Goal: Task Accomplishment & Management: Use online tool/utility

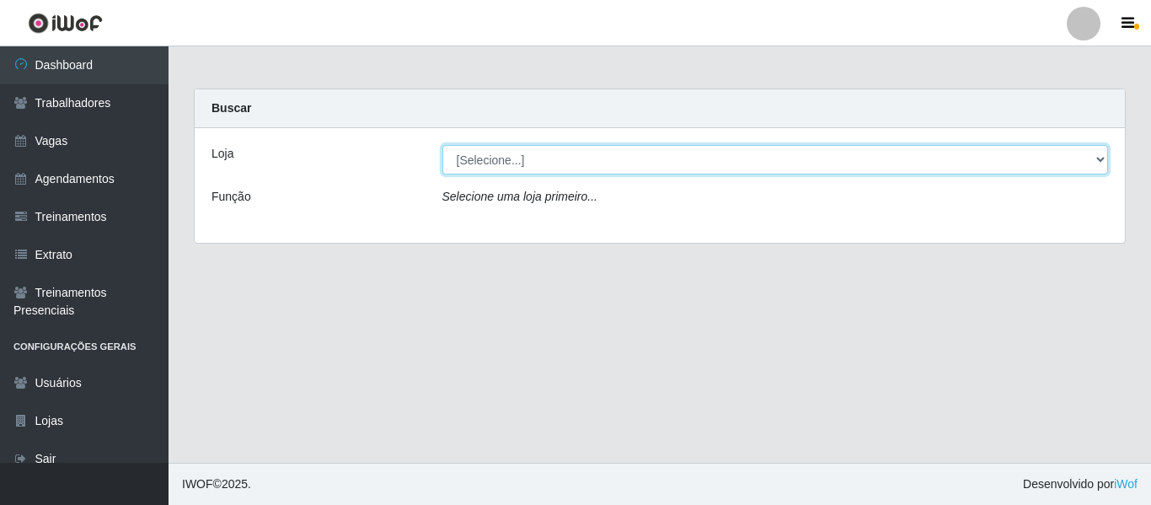
click at [1107, 160] on select "[Selecione...] Sempre Tem - [GEOGRAPHIC_DATA]" at bounding box center [776, 160] width 667 height 30
select select "508"
click at [443, 145] on select "[Selecione...] Sempre Tem - [GEOGRAPHIC_DATA]" at bounding box center [776, 160] width 667 height 30
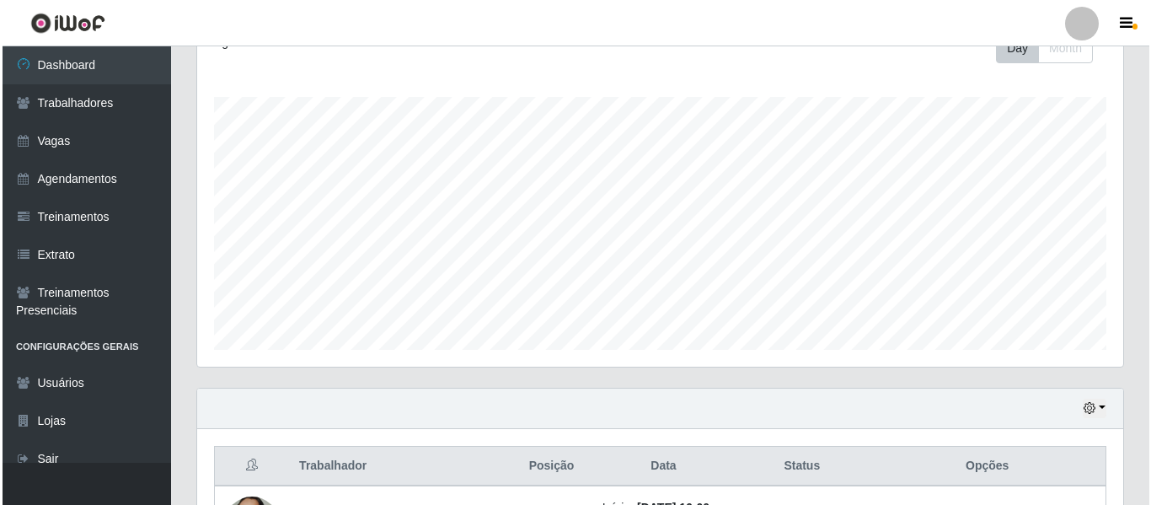
scroll to position [506, 0]
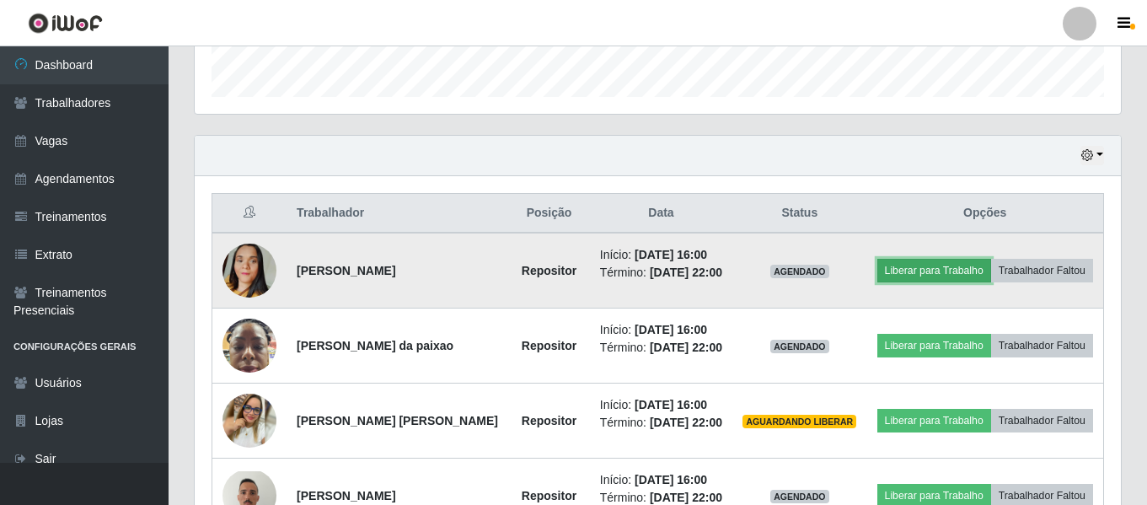
click at [936, 266] on button "Liberar para Trabalho" at bounding box center [934, 271] width 114 height 24
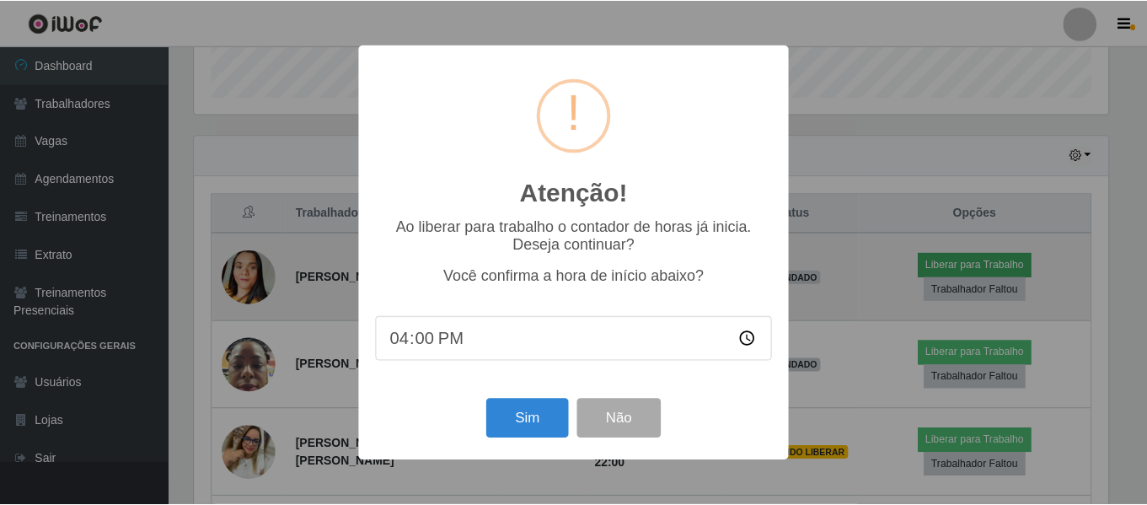
scroll to position [350, 918]
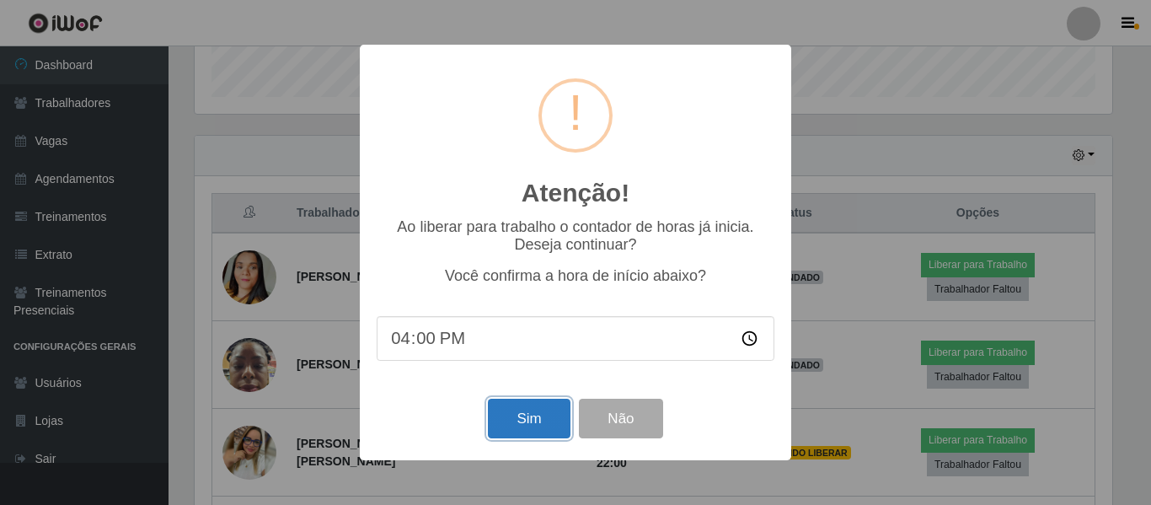
click at [522, 414] on button "Sim" at bounding box center [529, 419] width 82 height 40
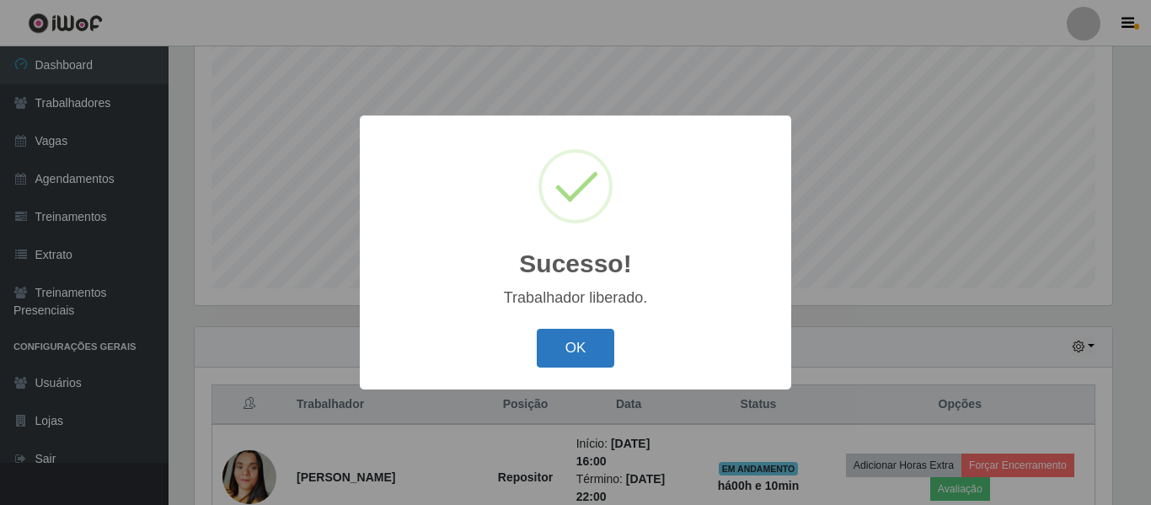
click at [589, 353] on button "OK" at bounding box center [576, 349] width 78 height 40
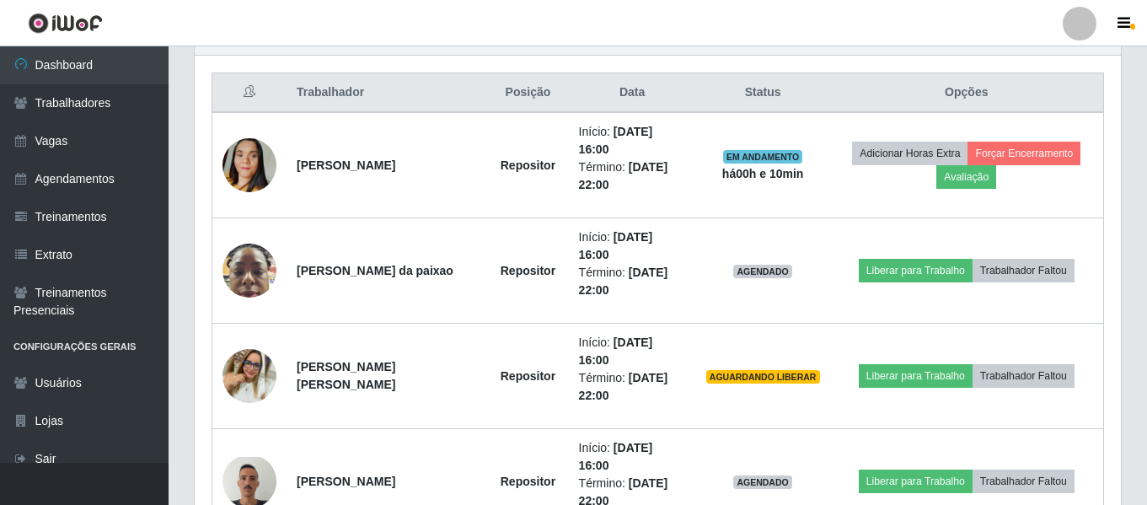
scroll to position [652, 0]
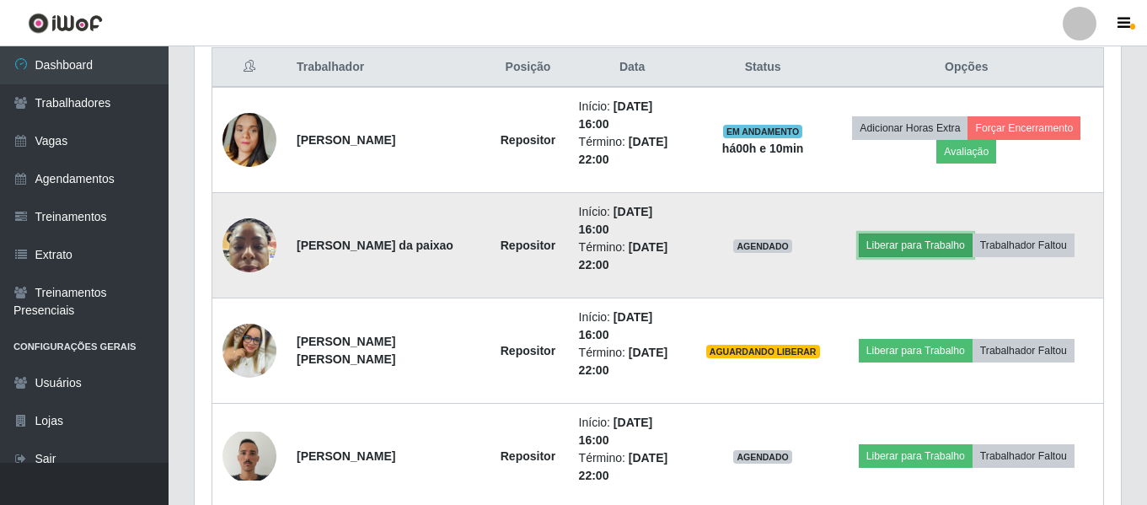
click at [924, 233] on button "Liberar para Trabalho" at bounding box center [916, 245] width 114 height 24
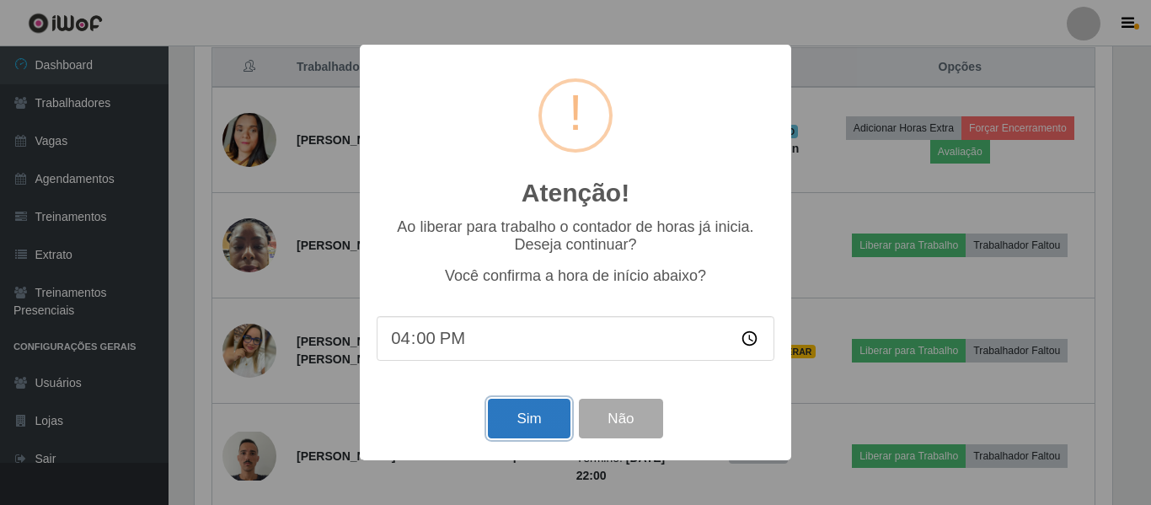
click at [534, 421] on button "Sim" at bounding box center [529, 419] width 82 height 40
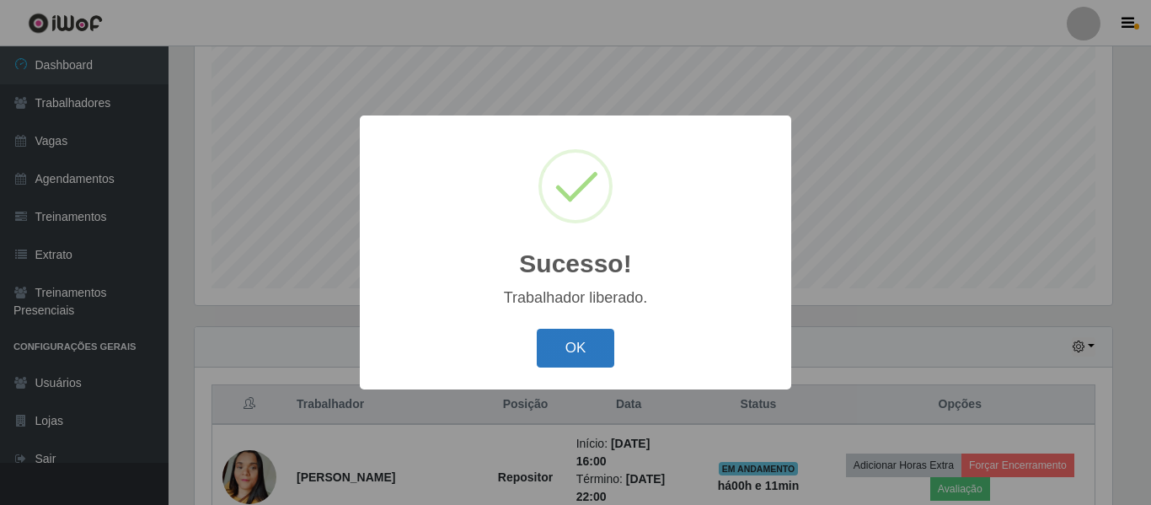
click at [567, 351] on button "OK" at bounding box center [576, 349] width 78 height 40
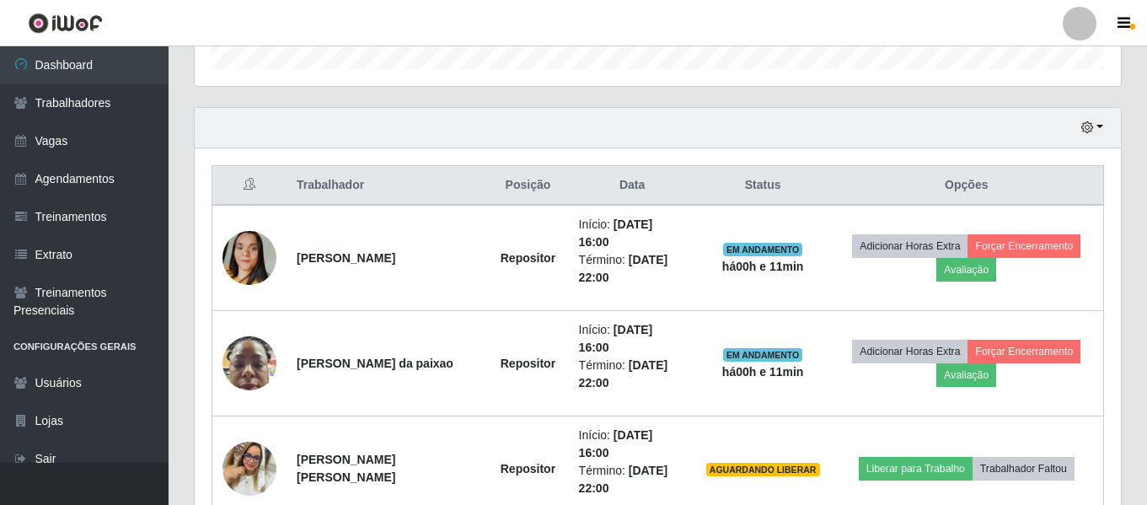
scroll to position [652, 0]
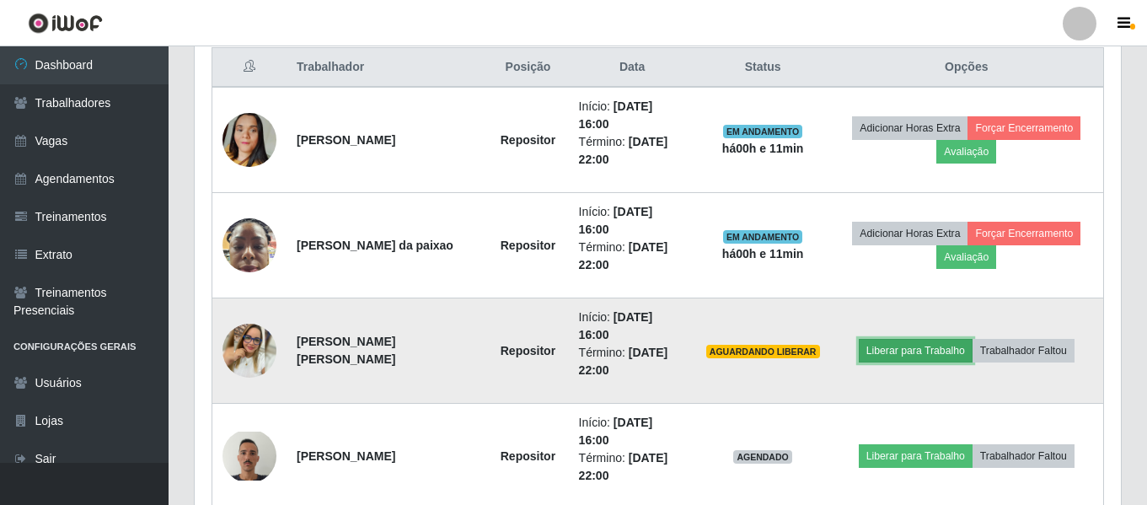
click at [891, 339] on button "Liberar para Trabalho" at bounding box center [916, 351] width 114 height 24
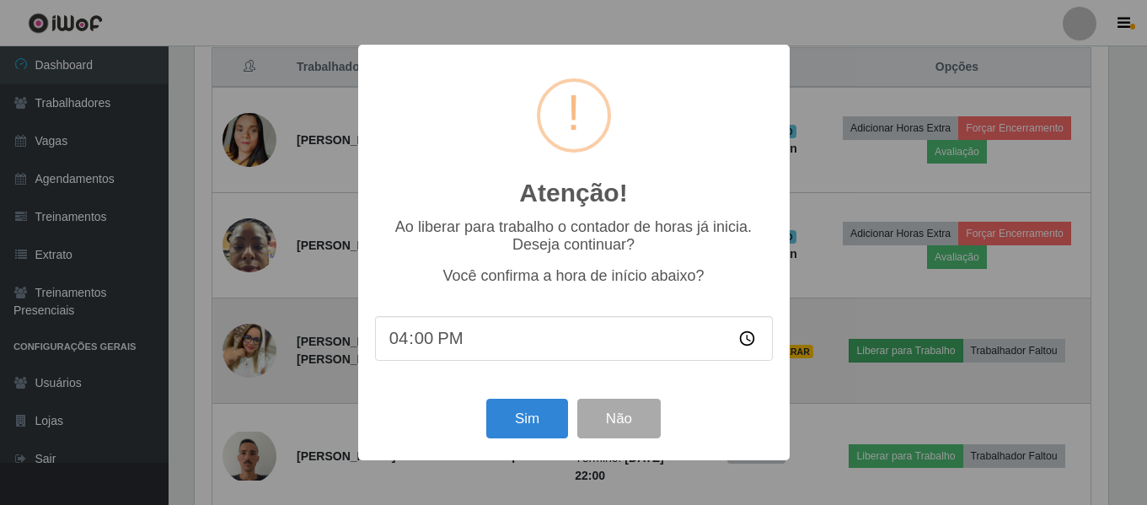
scroll to position [350, 918]
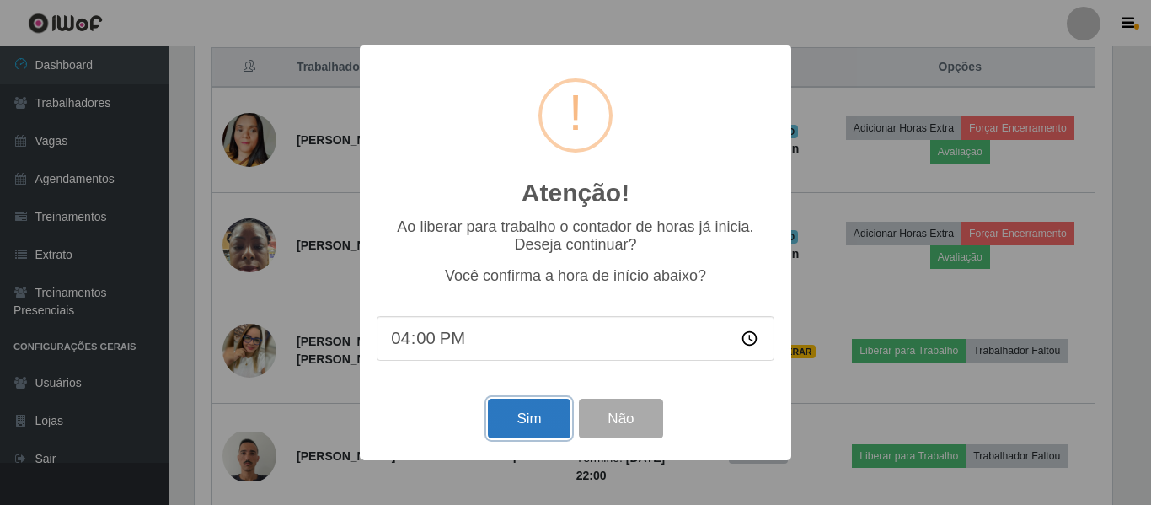
click at [528, 417] on button "Sim" at bounding box center [529, 419] width 82 height 40
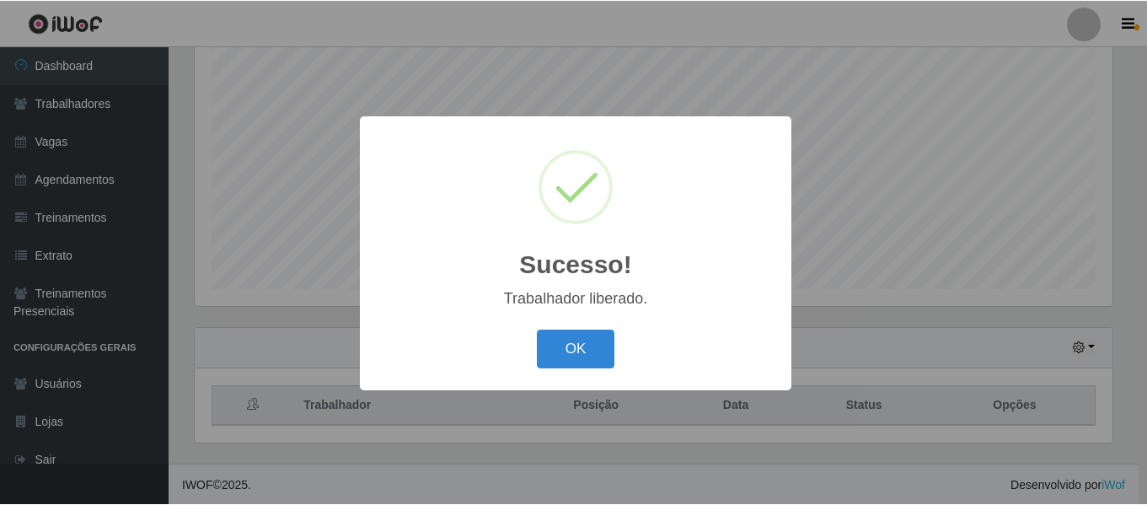
scroll to position [0, 0]
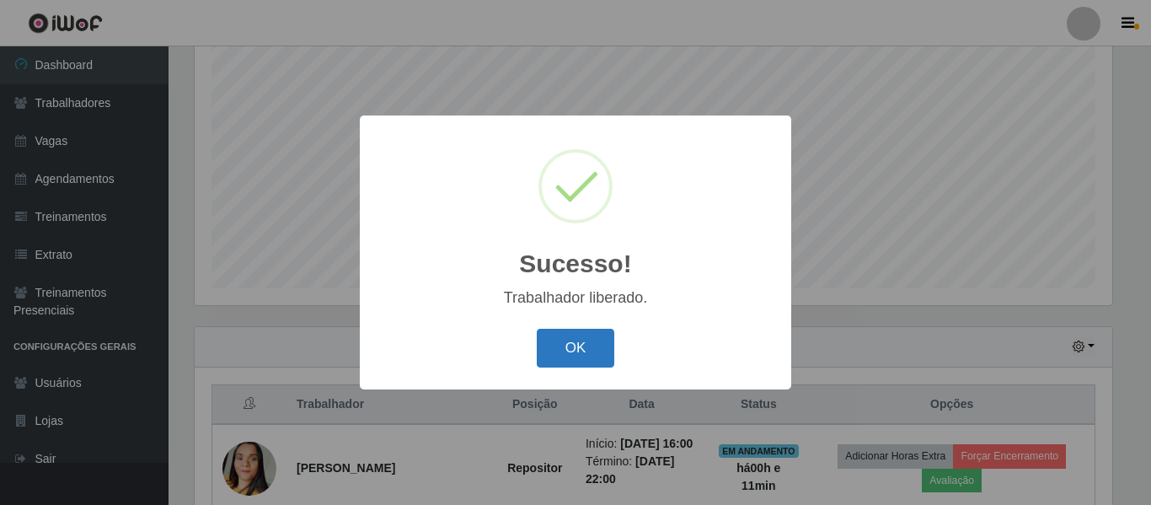
click at [587, 347] on button "OK" at bounding box center [576, 349] width 78 height 40
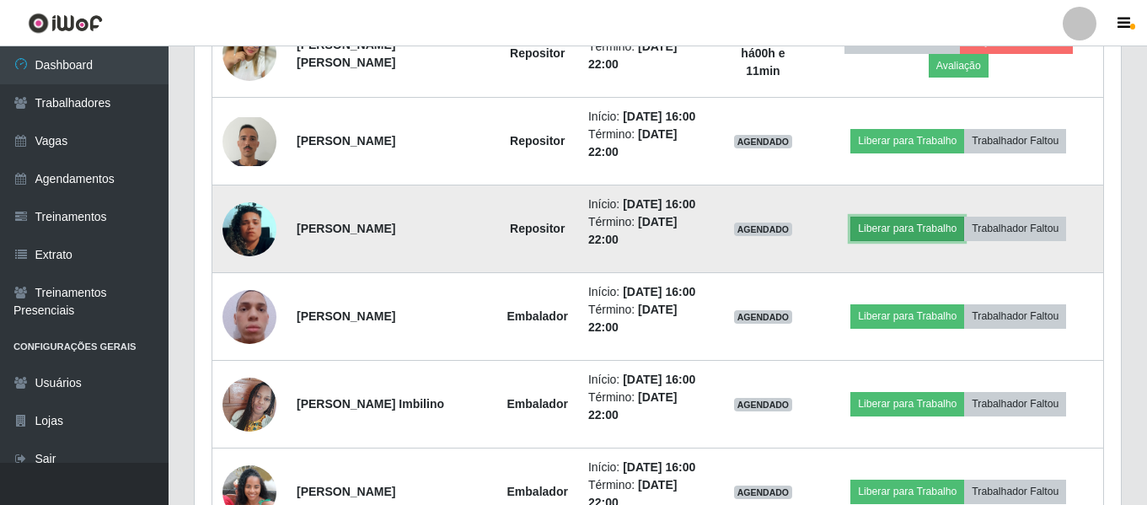
click at [918, 230] on button "Liberar para Trabalho" at bounding box center [907, 229] width 114 height 24
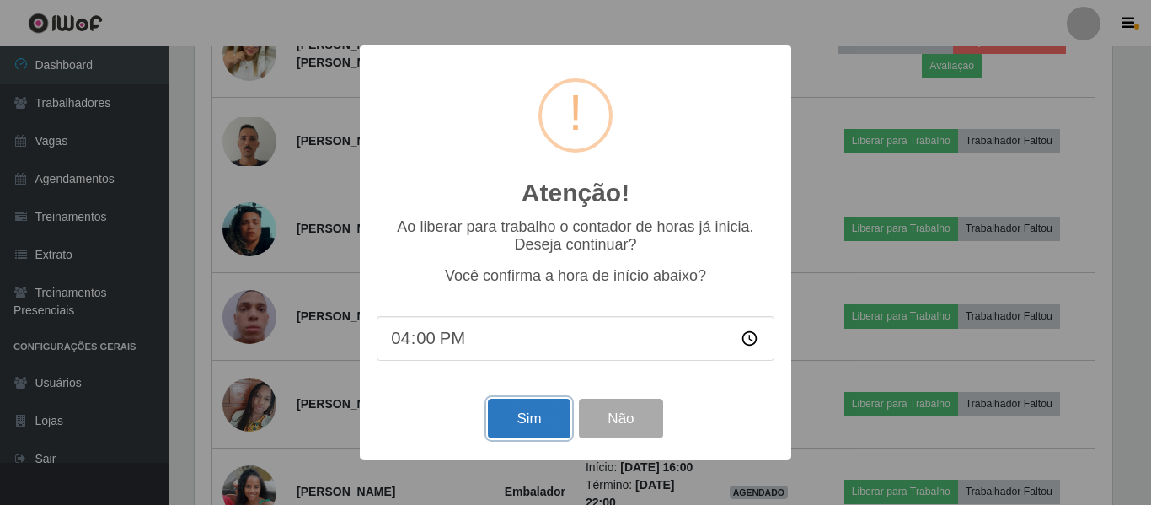
click at [525, 418] on button "Sim" at bounding box center [529, 419] width 82 height 40
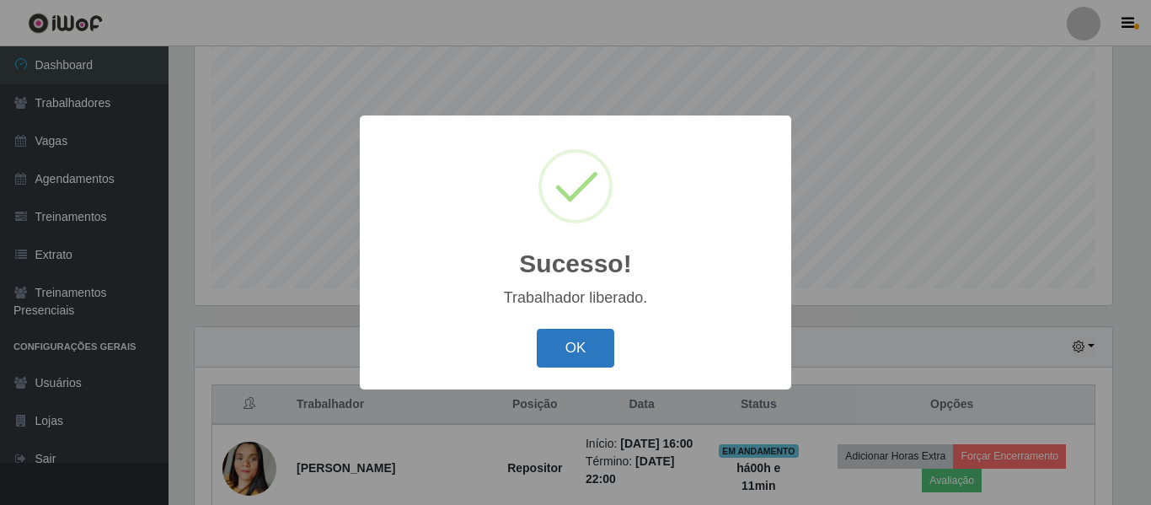
click at [574, 348] on button "OK" at bounding box center [576, 349] width 78 height 40
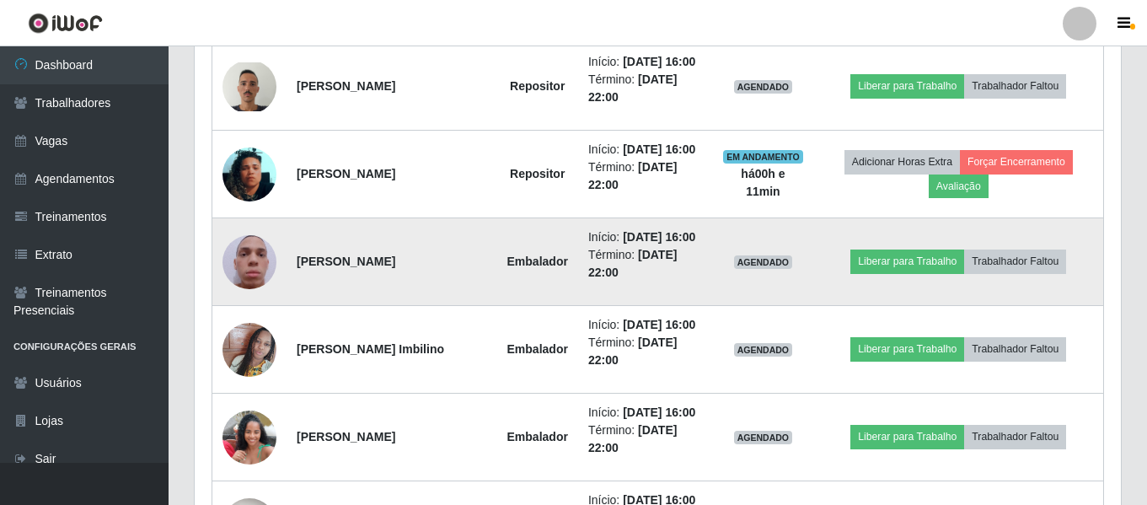
scroll to position [989, 0]
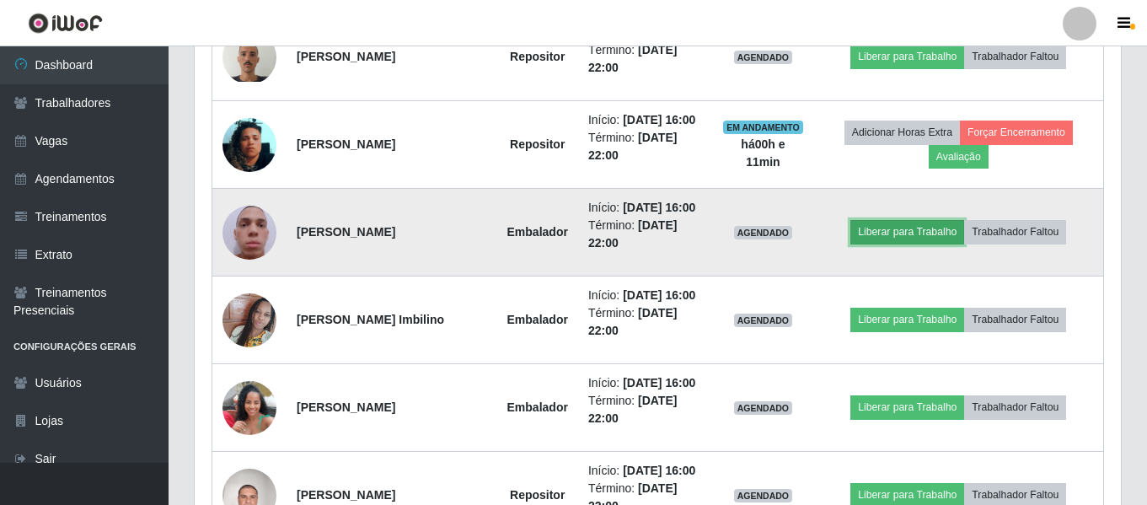
click at [899, 229] on button "Liberar para Trabalho" at bounding box center [907, 232] width 114 height 24
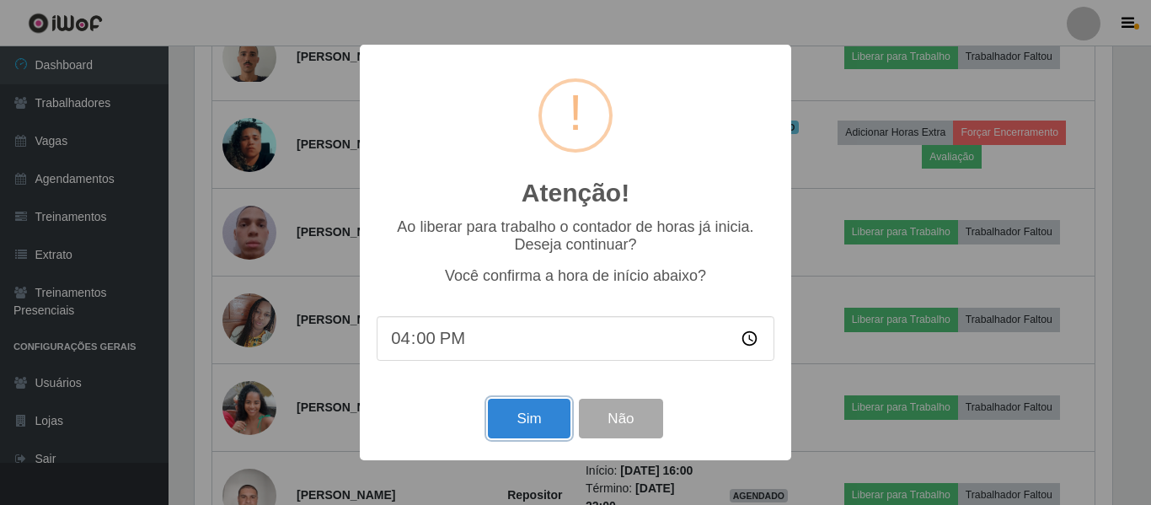
click at [506, 428] on button "Sim" at bounding box center [529, 419] width 82 height 40
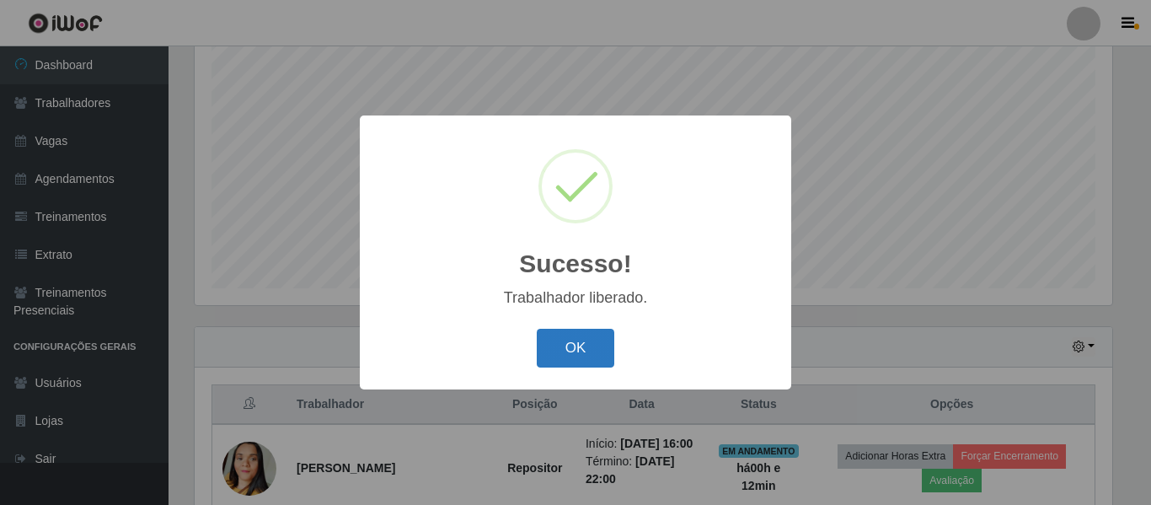
click at [572, 341] on button "OK" at bounding box center [576, 349] width 78 height 40
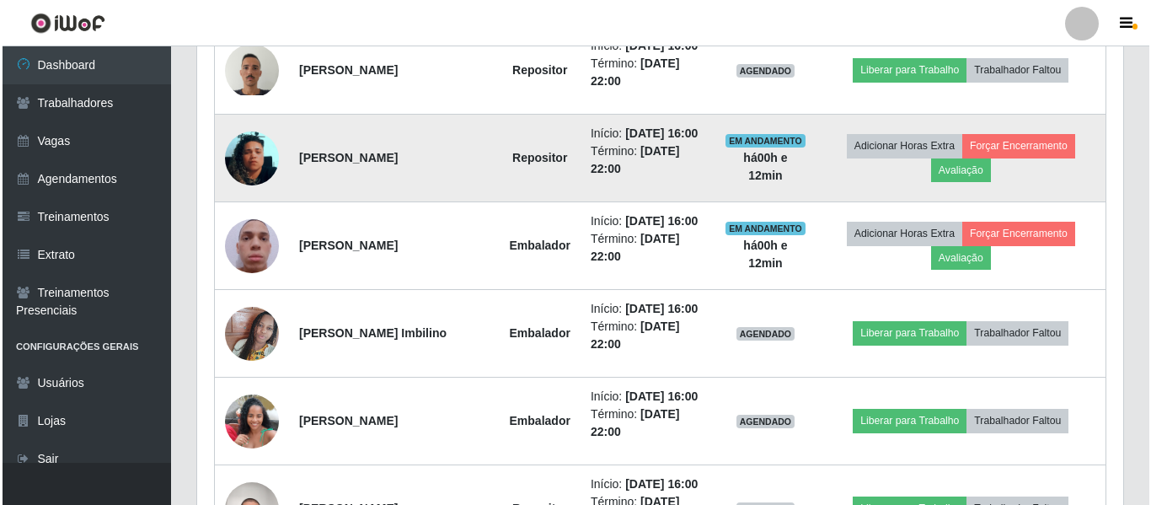
scroll to position [989, 0]
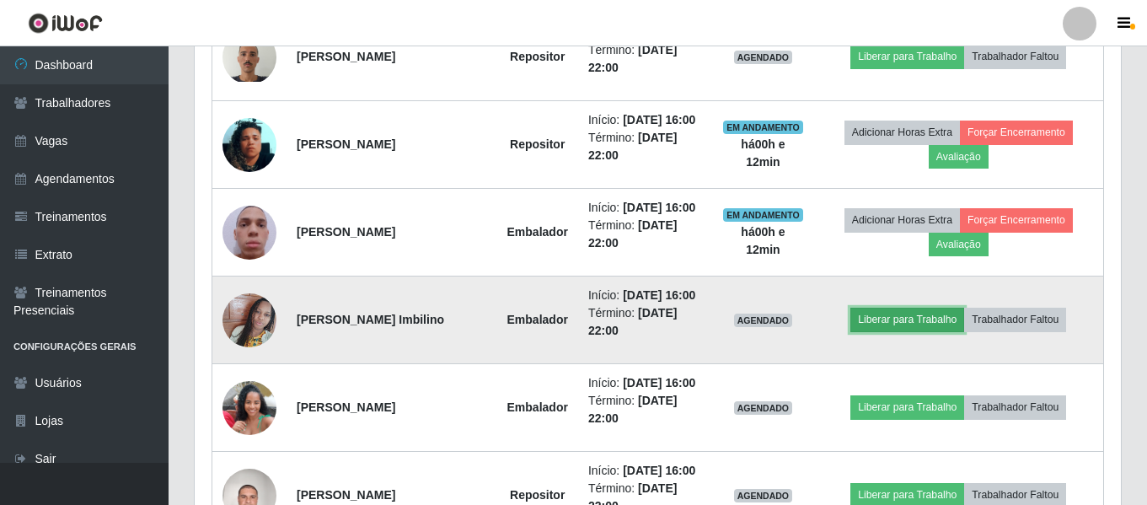
click at [914, 320] on button "Liberar para Trabalho" at bounding box center [907, 320] width 114 height 24
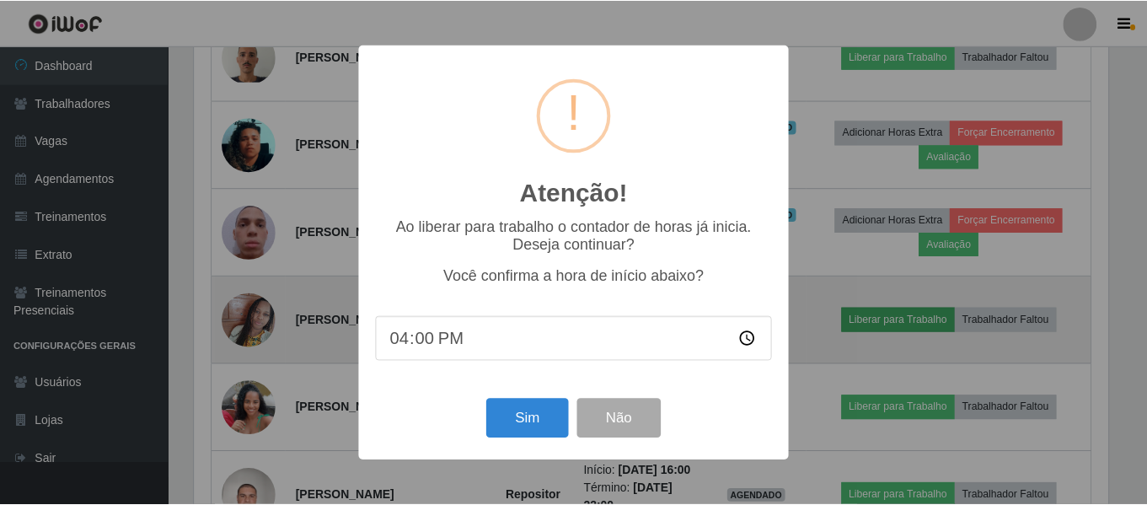
scroll to position [350, 918]
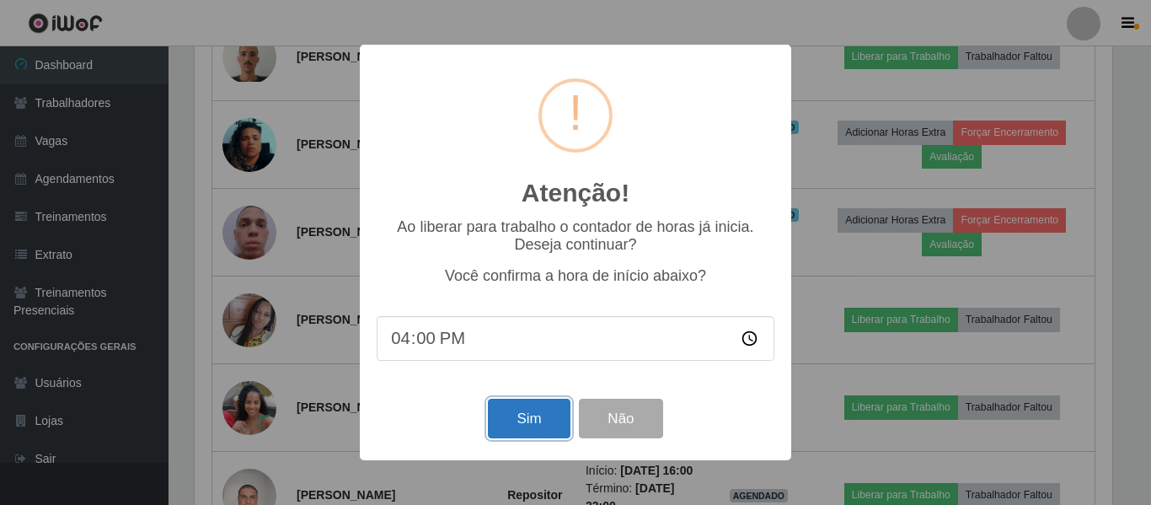
click at [529, 422] on button "Sim" at bounding box center [529, 419] width 82 height 40
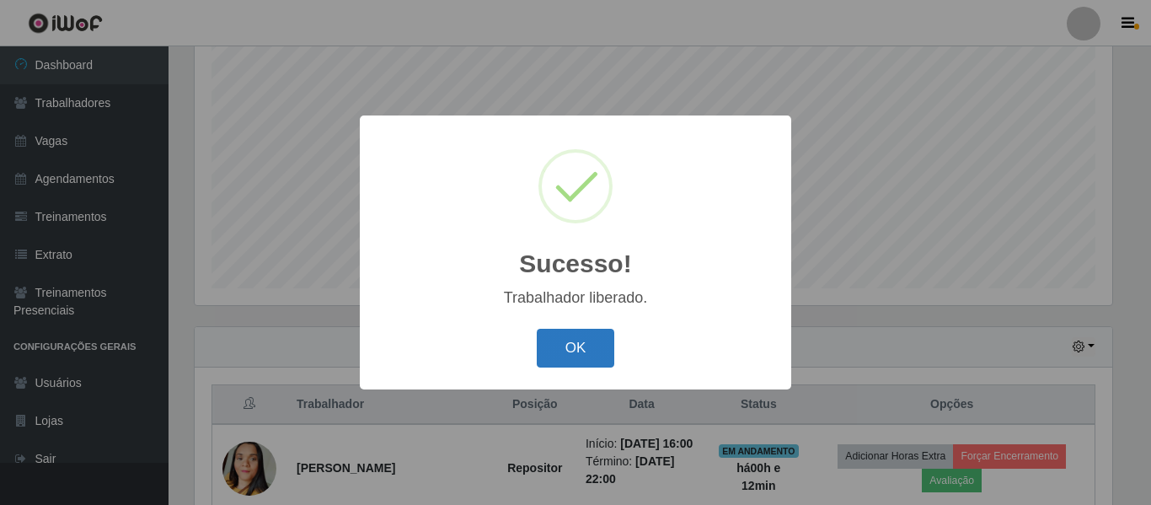
click at [592, 346] on button "OK" at bounding box center [576, 349] width 78 height 40
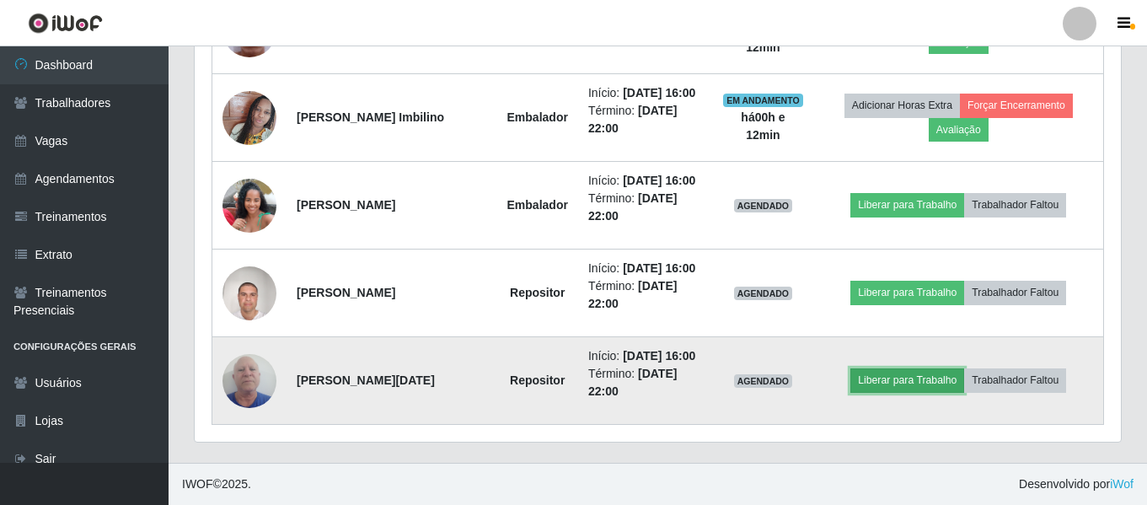
click at [893, 373] on button "Liberar para Trabalho" at bounding box center [907, 380] width 114 height 24
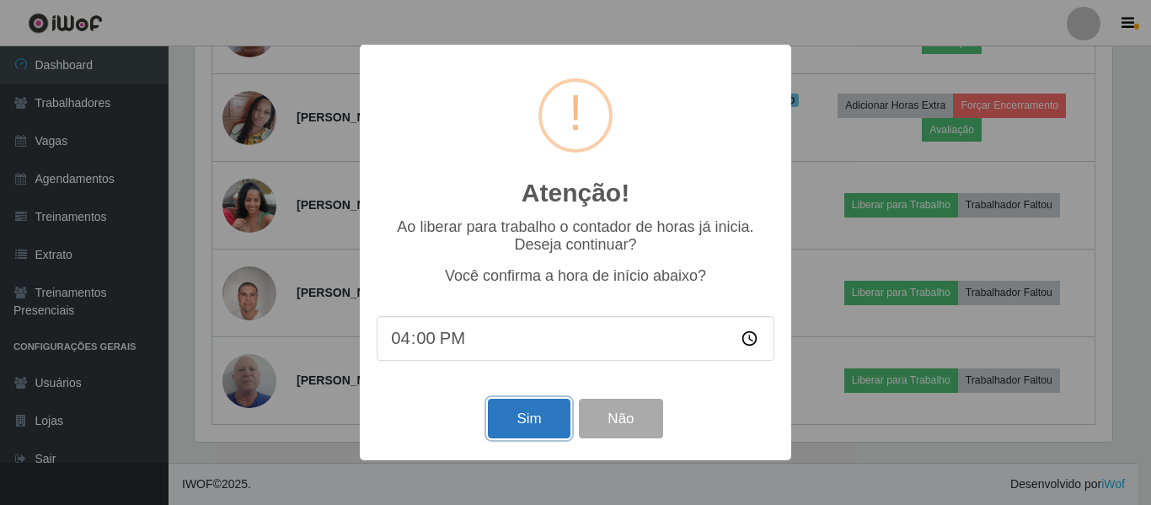
click at [530, 419] on button "Sim" at bounding box center [529, 419] width 82 height 40
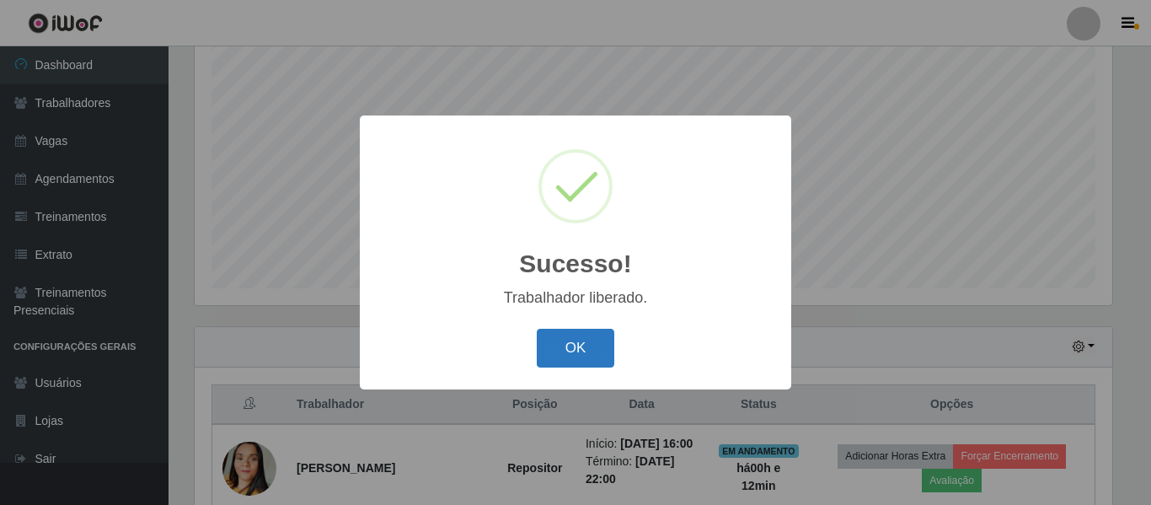
click at [577, 339] on button "OK" at bounding box center [576, 349] width 78 height 40
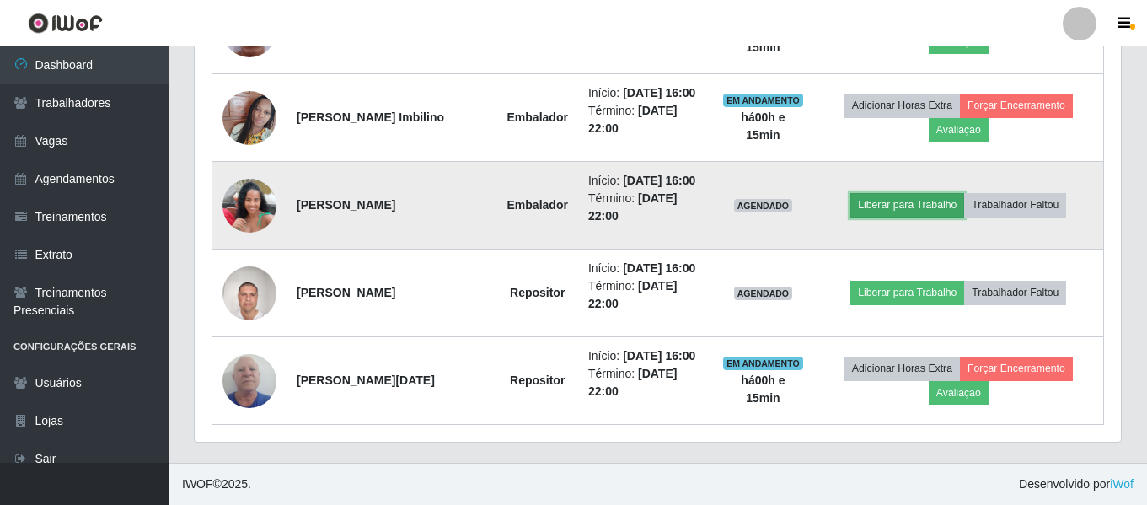
click at [904, 211] on button "Liberar para Trabalho" at bounding box center [907, 205] width 114 height 24
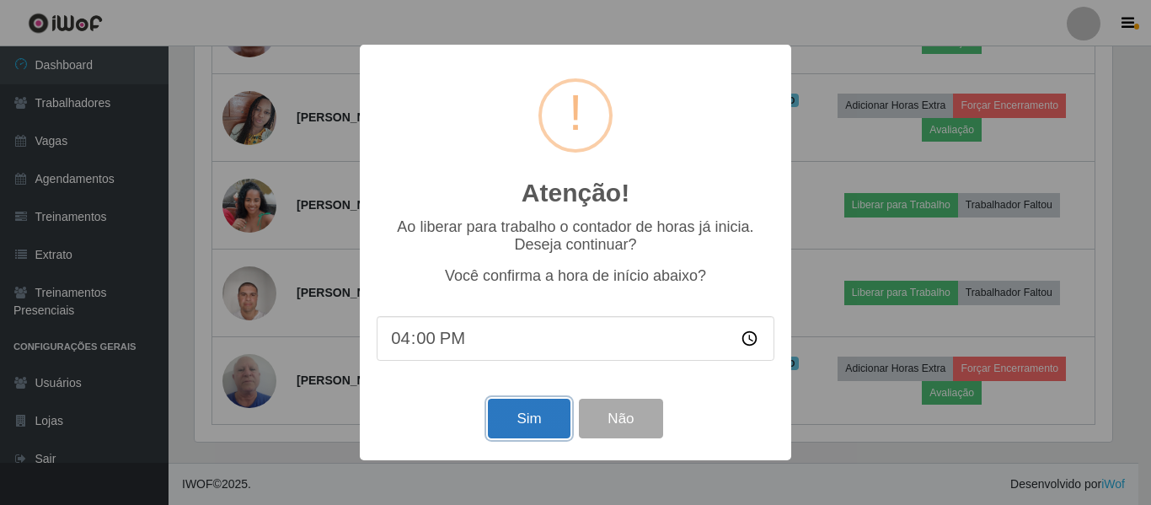
click at [527, 421] on button "Sim" at bounding box center [529, 419] width 82 height 40
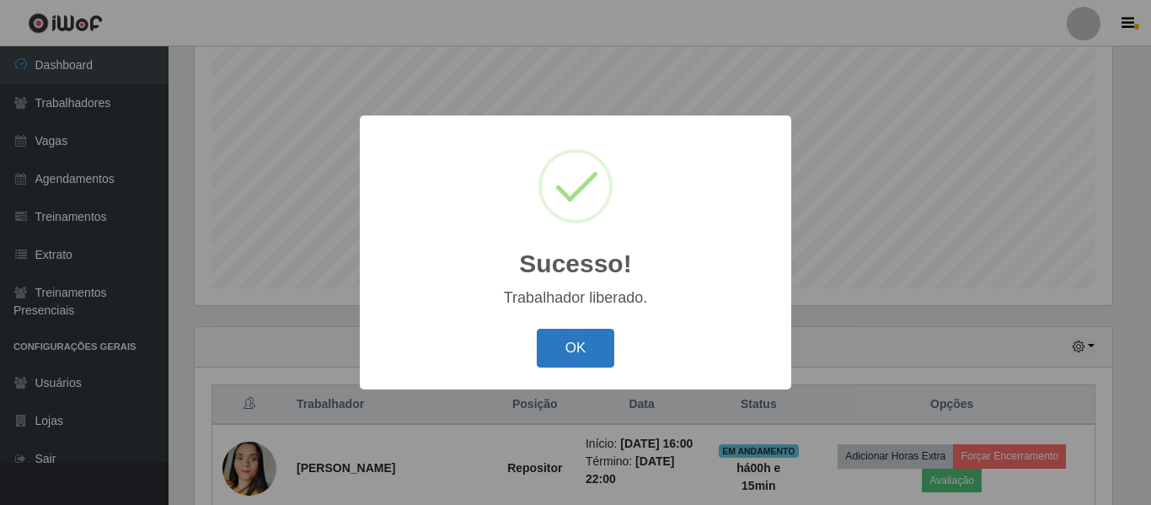
click at [581, 346] on button "OK" at bounding box center [576, 349] width 78 height 40
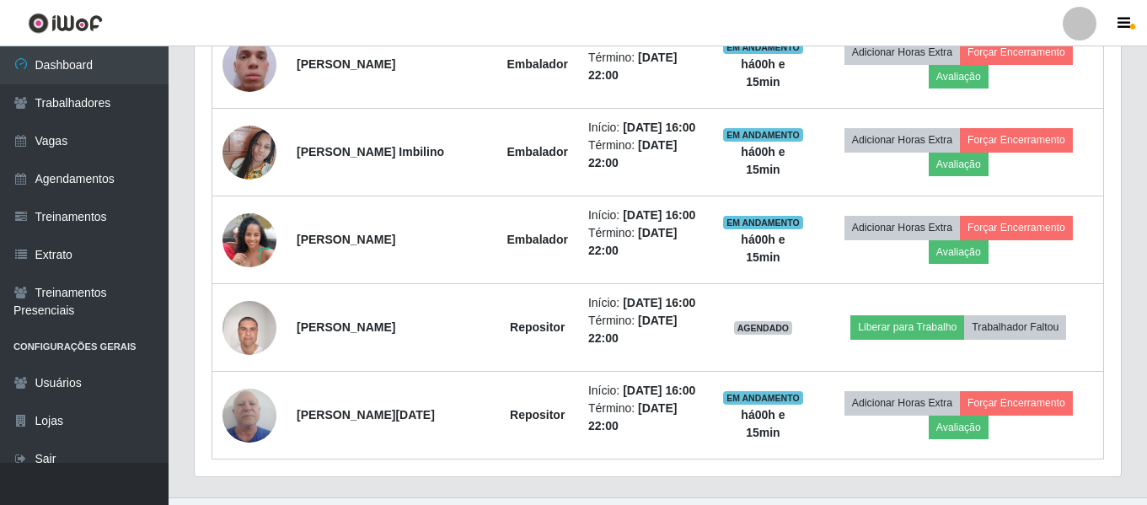
scroll to position [1157, 0]
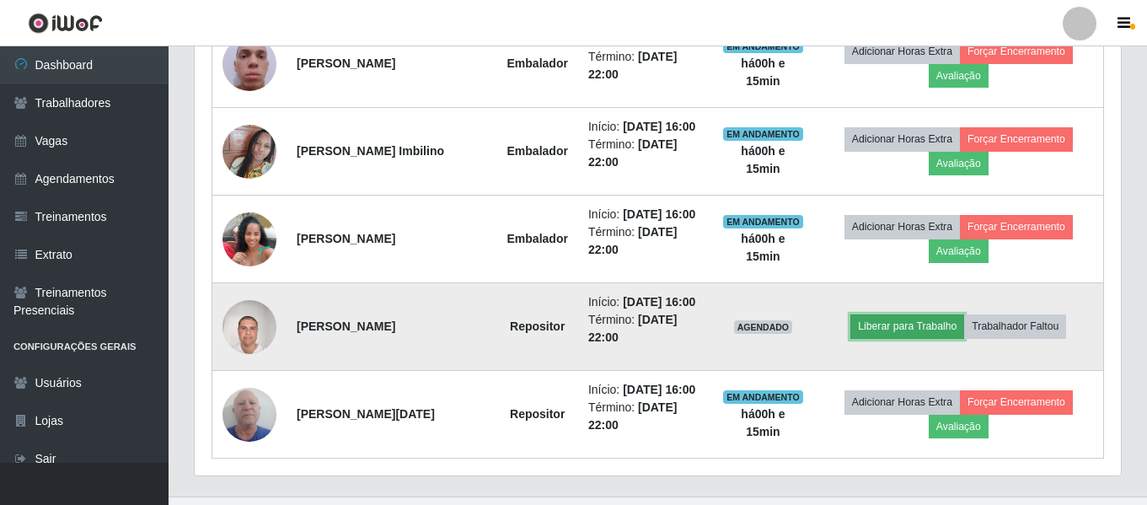
click at [910, 322] on button "Liberar para Trabalho" at bounding box center [907, 326] width 114 height 24
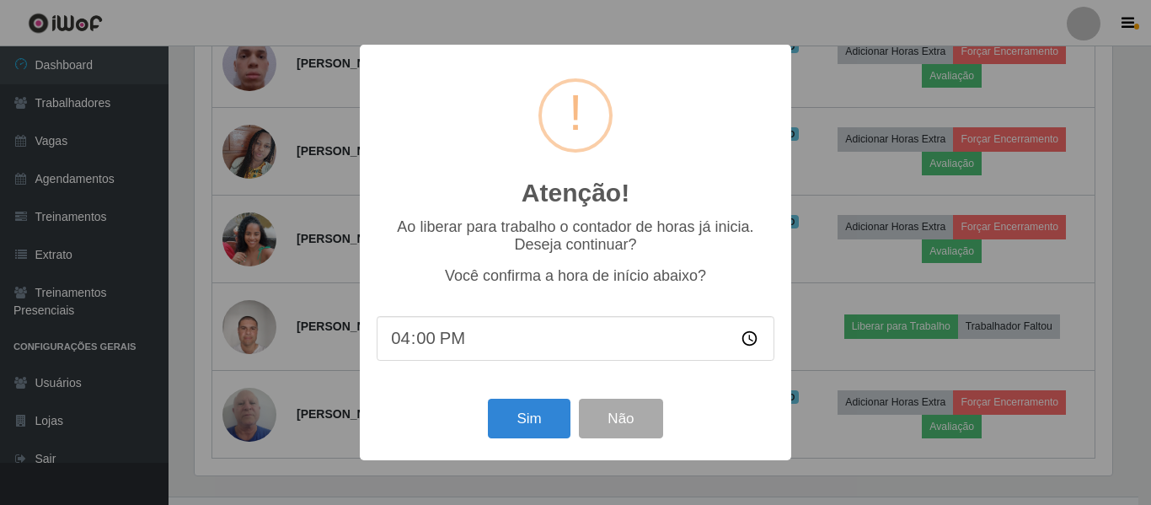
click at [424, 335] on input "16:00" at bounding box center [576, 338] width 398 height 45
type input "16:10"
click at [545, 424] on button "Sim" at bounding box center [529, 419] width 82 height 40
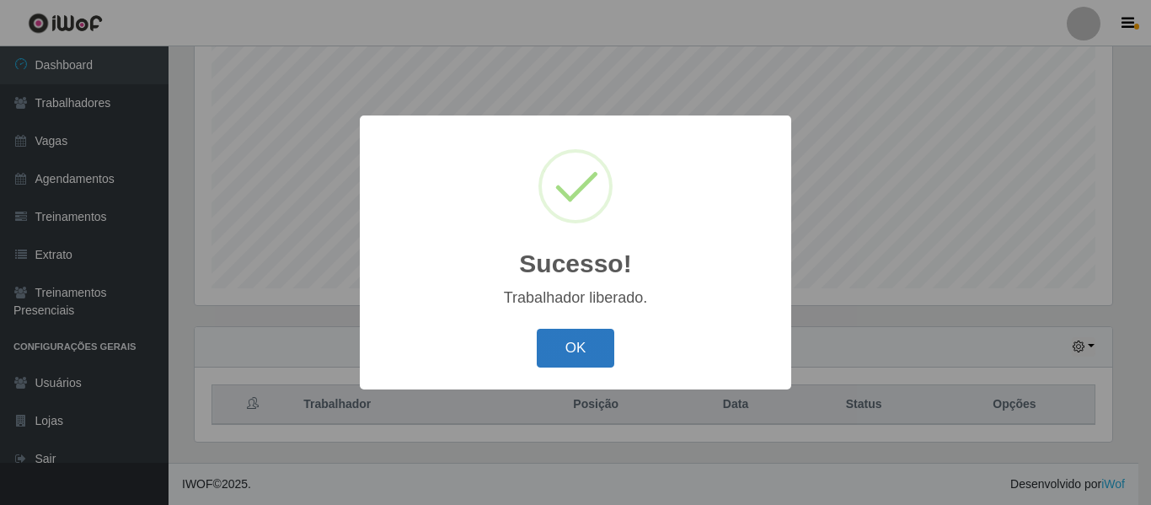
click at [555, 348] on button "OK" at bounding box center [576, 349] width 78 height 40
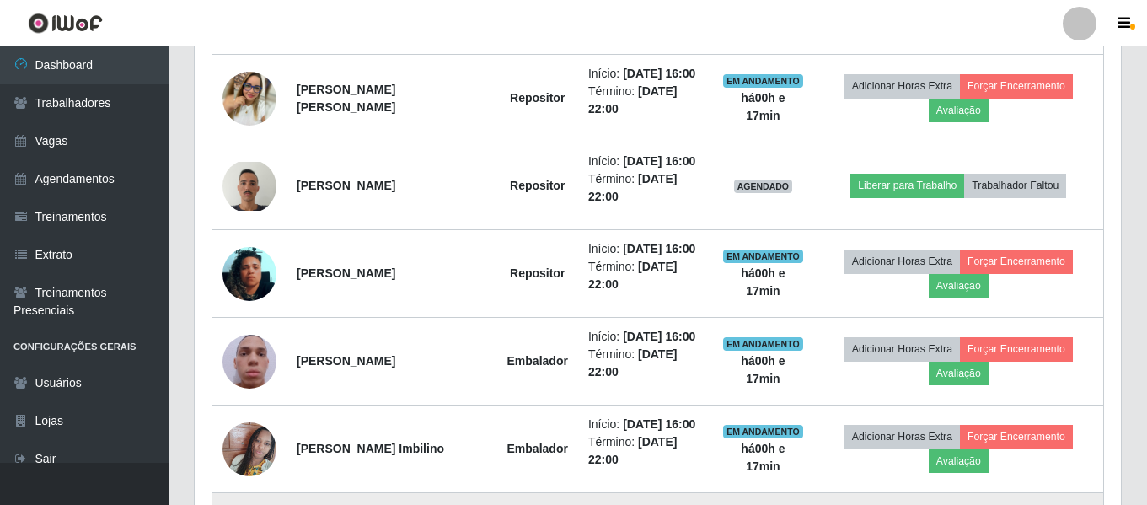
scroll to position [770, 0]
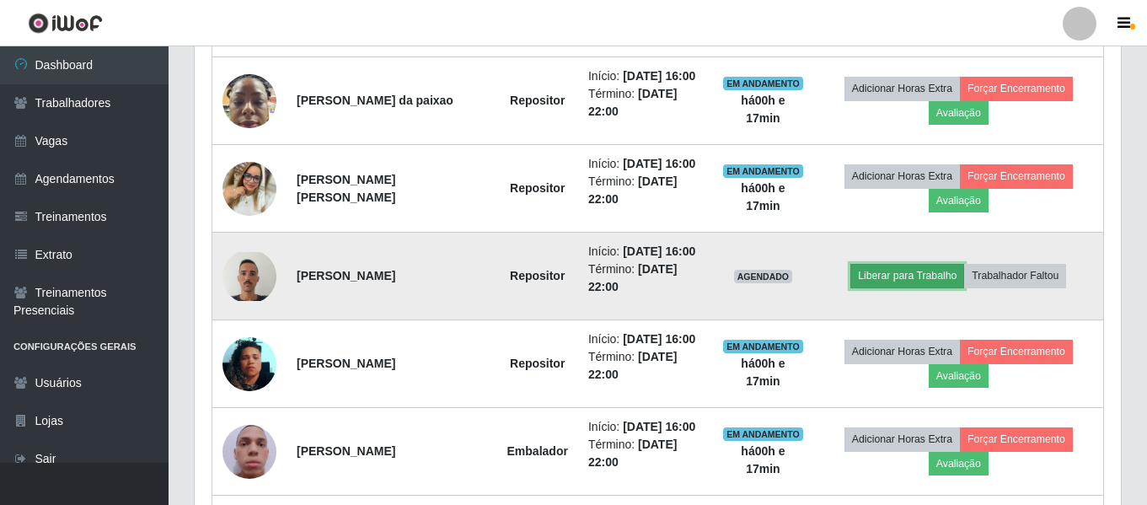
click at [887, 273] on button "Liberar para Trabalho" at bounding box center [907, 276] width 114 height 24
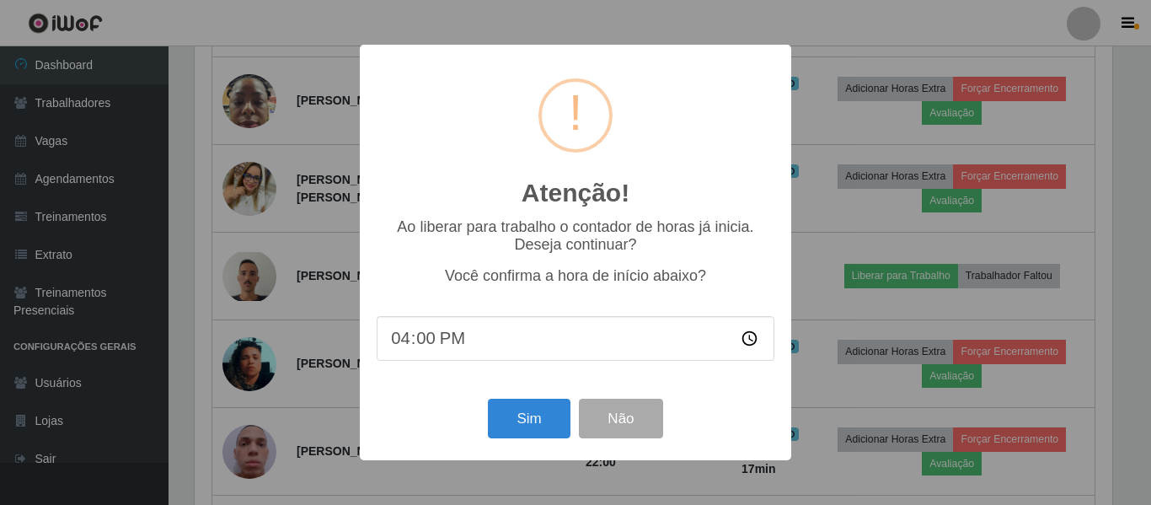
click at [433, 341] on input "16:00" at bounding box center [576, 338] width 398 height 45
click at [700, 167] on div "Atenção! ×" at bounding box center [576, 140] width 398 height 157
click at [529, 422] on button "Sim" at bounding box center [529, 419] width 82 height 40
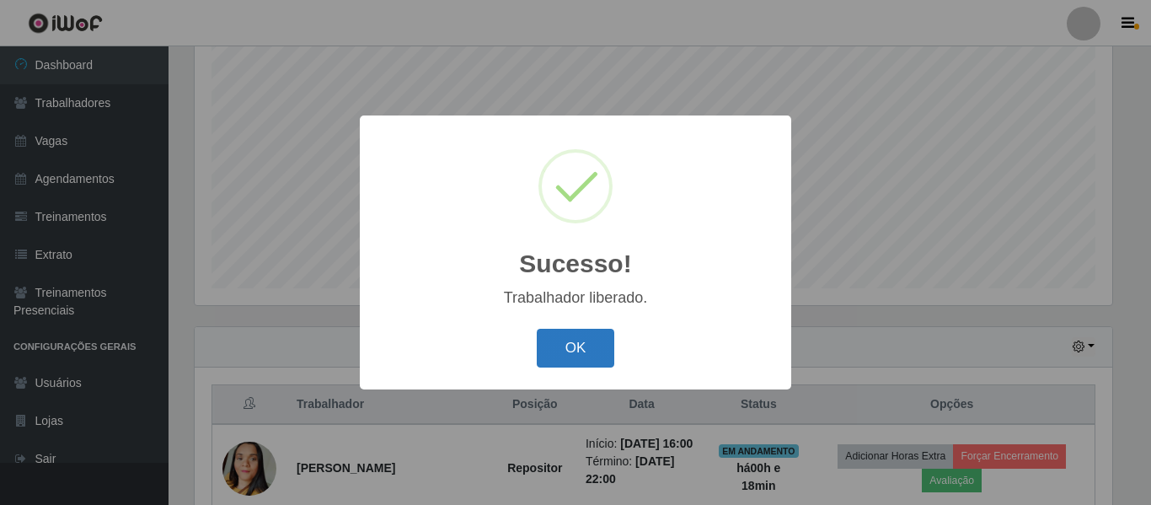
click at [593, 345] on button "OK" at bounding box center [576, 349] width 78 height 40
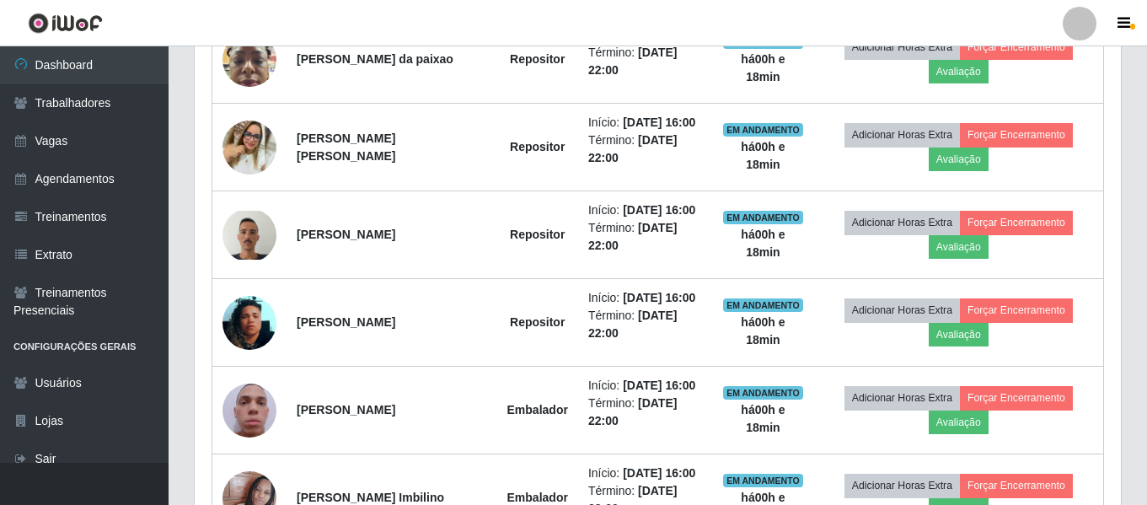
scroll to position [820, 0]
